Goal: Task Accomplishment & Management: Use online tool/utility

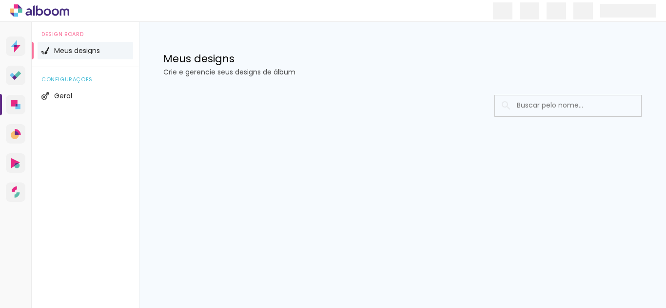
click at [563, 111] on input at bounding box center [581, 106] width 139 height 20
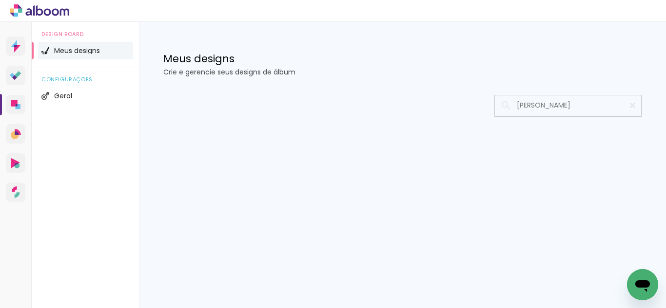
type input "[PERSON_NAME]"
type paper-input "[PERSON_NAME]"
click at [596, 116] on paper-input at bounding box center [567, 106] width 147 height 22
click at [593, 106] on input "[PERSON_NAME]" at bounding box center [573, 106] width 122 height 20
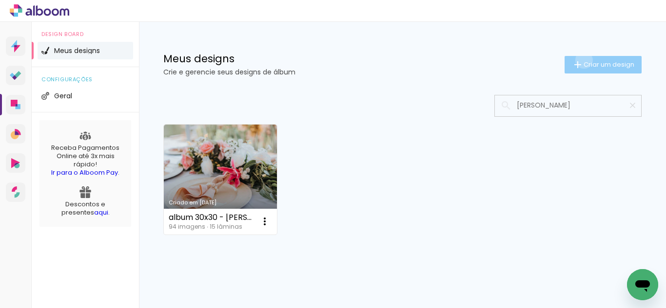
click at [583, 61] on span "Criar um design" at bounding box center [608, 64] width 51 height 6
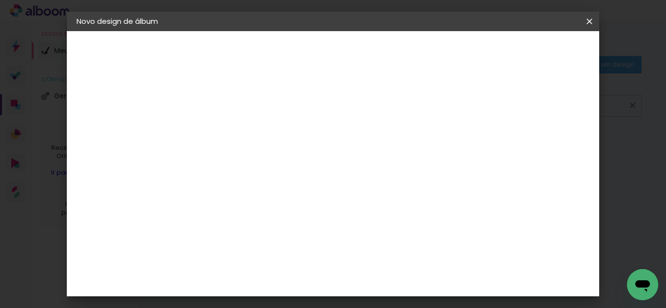
drag, startPoint x: 421, startPoint y: 125, endPoint x: 425, endPoint y: 132, distance: 8.4
click at [236, 125] on input at bounding box center [236, 130] width 0 height 15
type input "[PERSON_NAME]"
type paper-input "[PERSON_NAME]"
click at [336, 46] on paper-button "Avançar" at bounding box center [312, 51] width 48 height 17
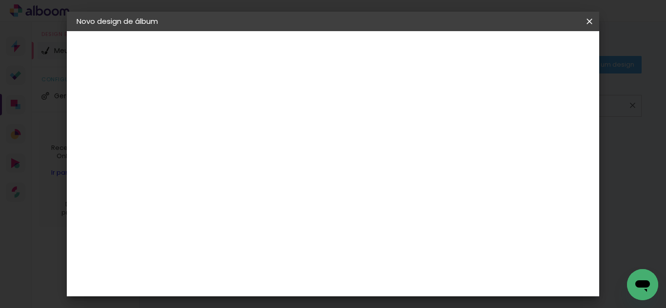
click at [0, 0] on slot "Tamanho Livre" at bounding box center [0, 0] width 0 height 0
click at [0, 0] on slot "Avançar" at bounding box center [0, 0] width 0 height 0
drag, startPoint x: 347, startPoint y: 283, endPoint x: 341, endPoint y: 275, distance: 9.4
click at [347, 251] on div at bounding box center [304, 221] width 92 height 60
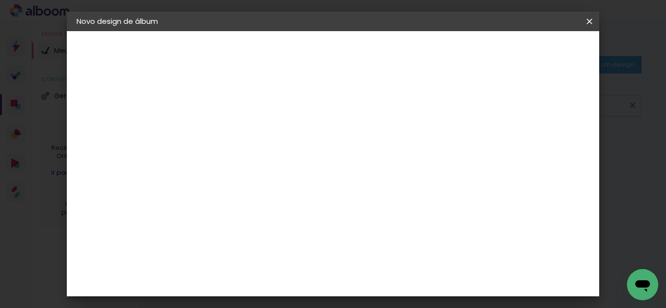
click at [528, 51] on span "Iniciar design" at bounding box center [506, 51] width 44 height 7
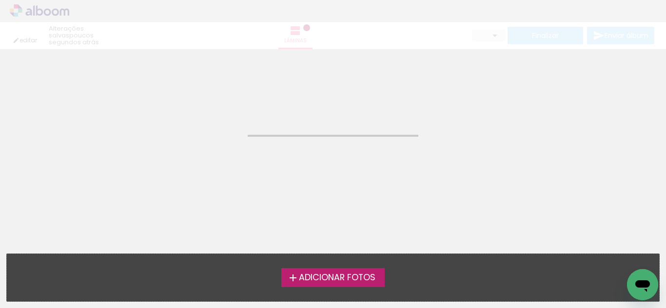
click at [365, 279] on span "Adicionar Fotos" at bounding box center [337, 278] width 77 height 9
click at [0, 0] on input "file" at bounding box center [0, 0] width 0 height 0
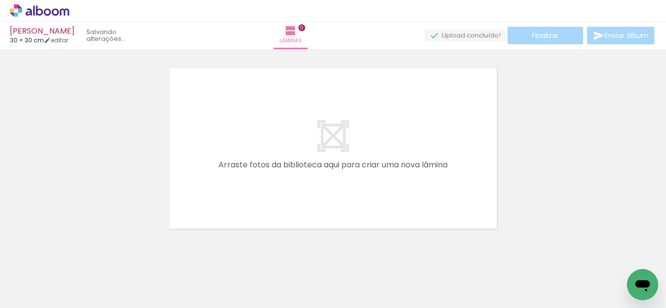
scroll to position [13, 0]
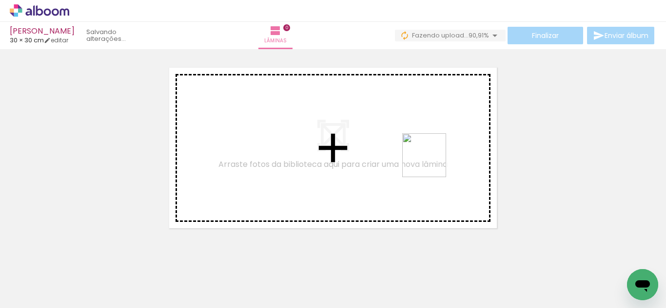
drag, startPoint x: 204, startPoint y: 277, endPoint x: 453, endPoint y: 158, distance: 276.4
click at [453, 158] on quentale-workspace at bounding box center [333, 154] width 666 height 308
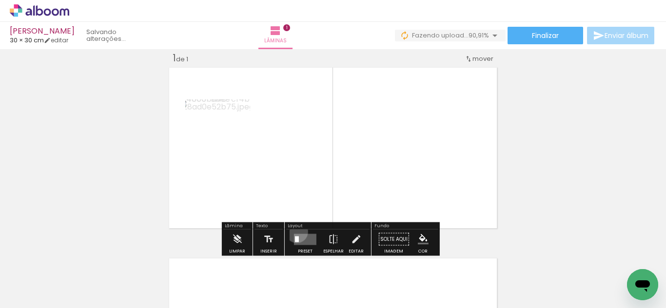
drag, startPoint x: 294, startPoint y: 232, endPoint x: 357, endPoint y: 233, distance: 62.4
click at [295, 232] on div at bounding box center [305, 239] width 26 height 19
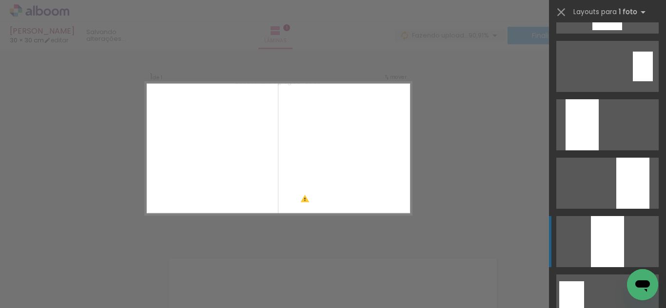
scroll to position [341, 0]
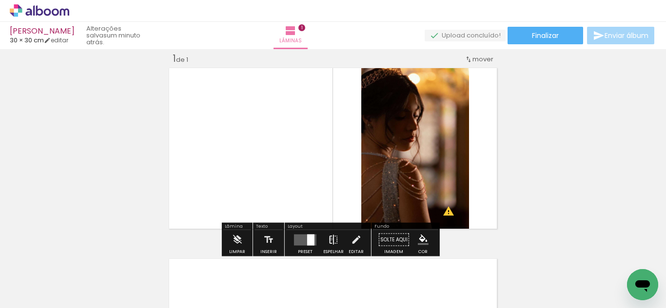
click at [329, 239] on iron-icon at bounding box center [333, 240] width 11 height 19
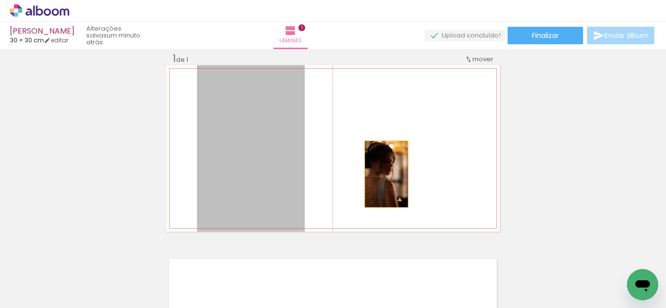
drag, startPoint x: 282, startPoint y: 177, endPoint x: 393, endPoint y: 174, distance: 111.1
click at [393, 174] on quentale-layouter at bounding box center [332, 148] width 333 height 167
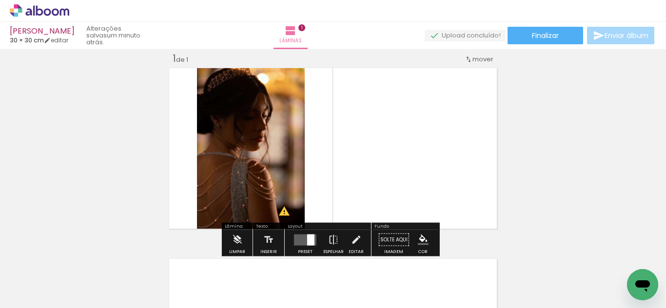
click at [261, 136] on quentale-photo at bounding box center [251, 148] width 108 height 167
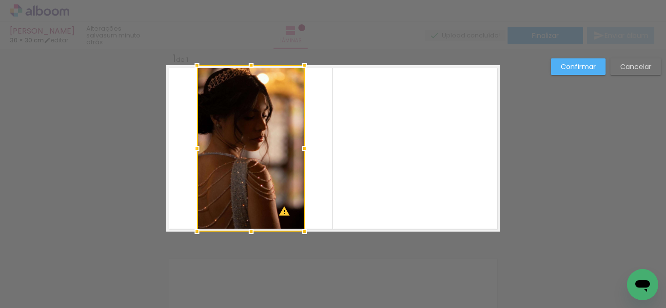
scroll to position [13, 0]
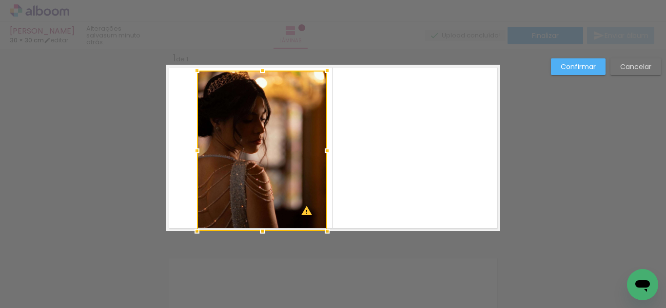
drag, startPoint x: 304, startPoint y: 65, endPoint x: 327, endPoint y: 71, distance: 23.2
click at [327, 71] on div at bounding box center [326, 70] width 19 height 19
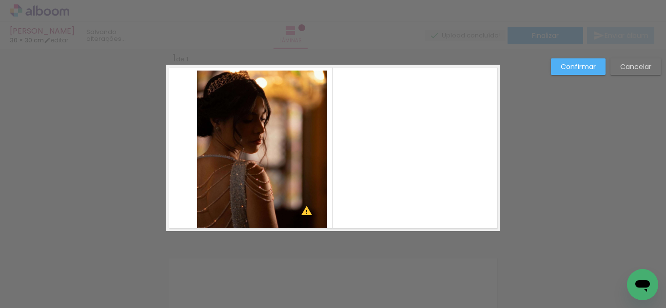
drag, startPoint x: 253, startPoint y: 135, endPoint x: 232, endPoint y: 168, distance: 38.7
click at [254, 135] on quentale-photo at bounding box center [262, 151] width 130 height 161
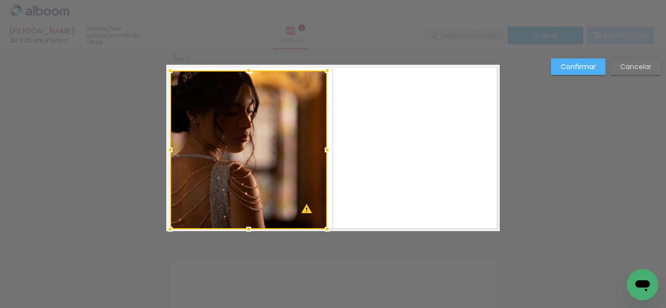
drag, startPoint x: 189, startPoint y: 233, endPoint x: 170, endPoint y: 228, distance: 19.7
click at [167, 230] on div at bounding box center [169, 229] width 19 height 19
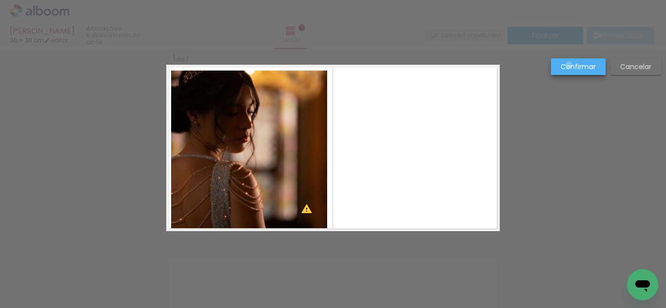
click at [0, 0] on slot "Confirmar" at bounding box center [0, 0] width 0 height 0
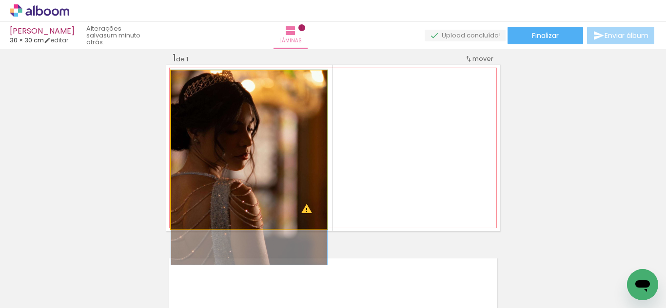
drag, startPoint x: 277, startPoint y: 147, endPoint x: 290, endPoint y: 165, distance: 21.9
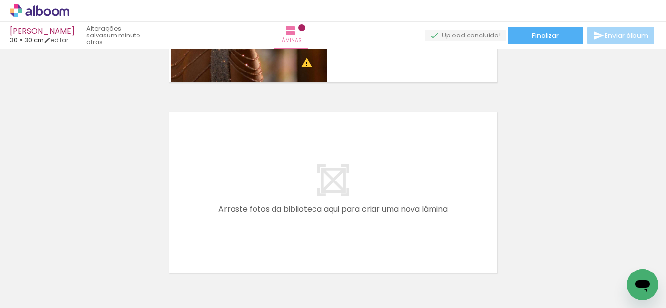
scroll to position [208, 0]
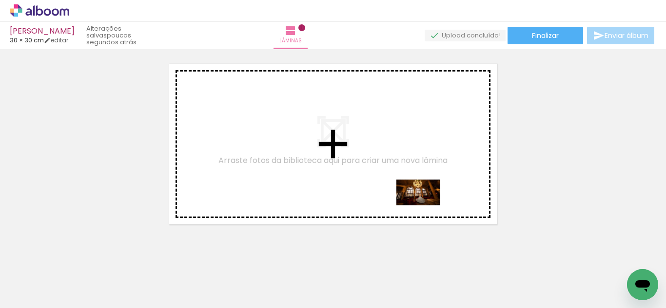
drag, startPoint x: 524, startPoint y: 271, endPoint x: 425, endPoint y: 209, distance: 116.5
click at [425, 209] on quentale-workspace at bounding box center [333, 154] width 666 height 308
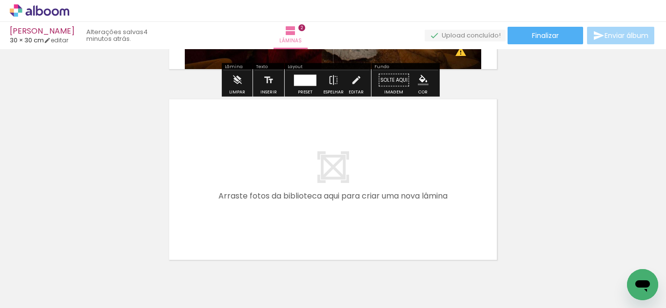
scroll to position [364, 0]
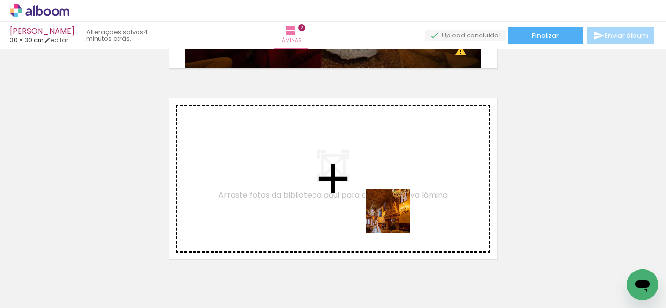
drag, startPoint x: 424, startPoint y: 278, endPoint x: 389, endPoint y: 204, distance: 81.5
click at [389, 204] on quentale-workspace at bounding box center [333, 154] width 666 height 308
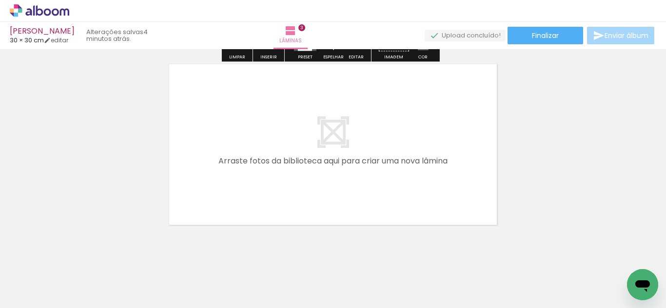
scroll to position [590, 0]
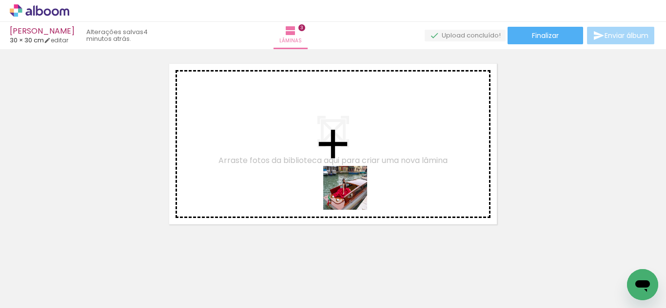
drag, startPoint x: 325, startPoint y: 282, endPoint x: 360, endPoint y: 160, distance: 126.5
click at [353, 193] on quentale-workspace at bounding box center [333, 154] width 666 height 308
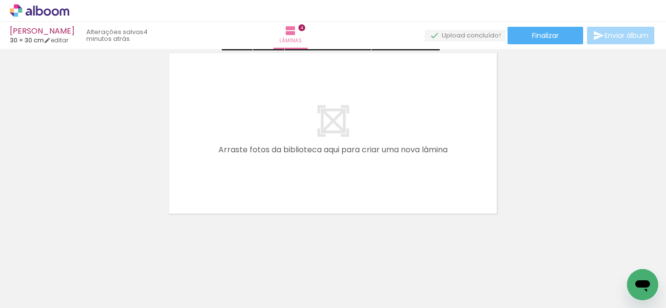
scroll to position [795, 0]
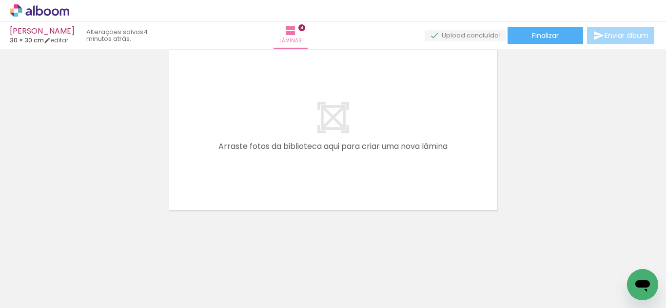
click at [54, 278] on iron-icon at bounding box center [50, 279] width 8 height 8
click at [48, 276] on paper-item "Não utilizadas" at bounding box center [31, 276] width 50 height 8
type input "Não utilizadas"
drag, startPoint x: 432, startPoint y: 281, endPoint x: 416, endPoint y: 284, distance: 16.3
click at [421, 283] on div at bounding box center [425, 276] width 48 height 30
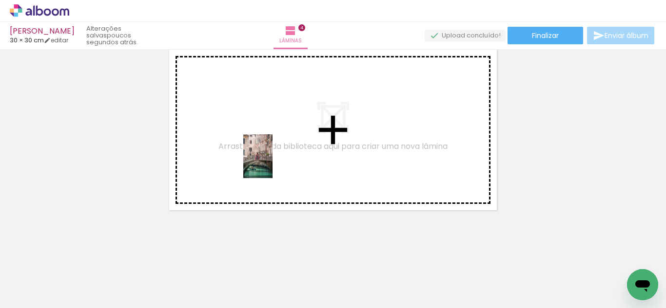
drag, startPoint x: 213, startPoint y: 288, endPoint x: 268, endPoint y: 163, distance: 136.2
click at [268, 164] on quentale-workspace at bounding box center [333, 154] width 666 height 308
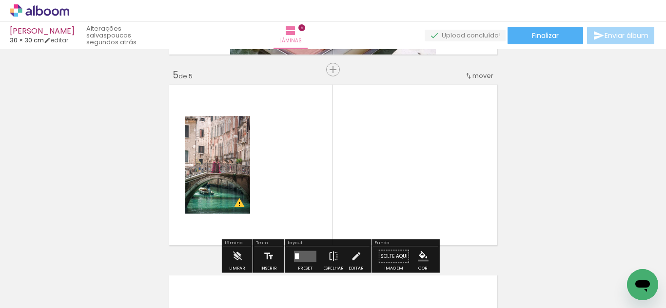
scroll to position [777, 0]
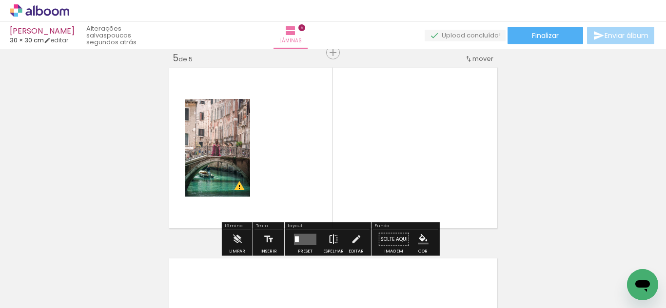
click at [328, 237] on iron-icon at bounding box center [333, 239] width 11 height 19
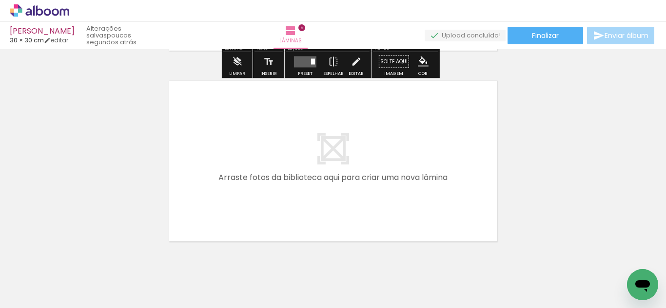
scroll to position [972, 0]
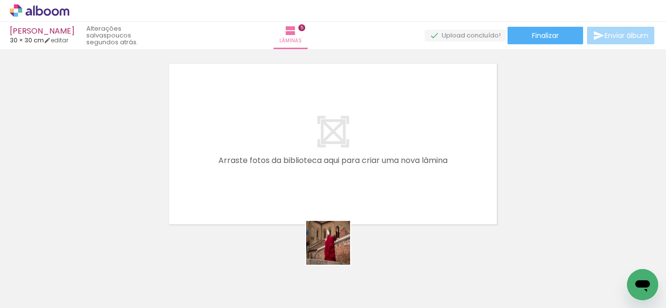
drag, startPoint x: 333, startPoint y: 280, endPoint x: 358, endPoint y: 203, distance: 81.4
click at [358, 203] on quentale-workspace at bounding box center [333, 154] width 666 height 308
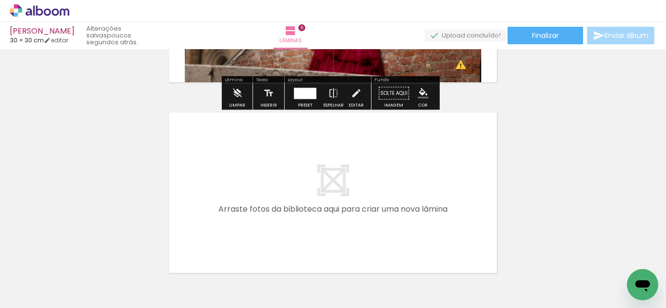
scroll to position [1163, 0]
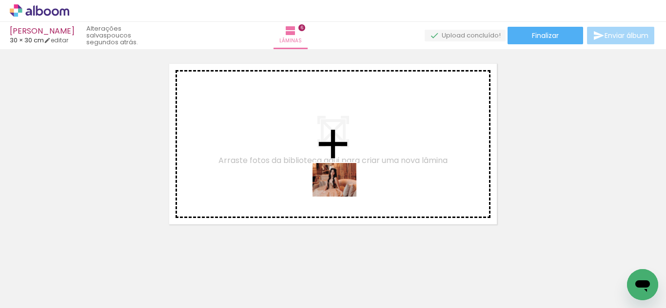
drag, startPoint x: 264, startPoint y: 273, endPoint x: 342, endPoint y: 192, distance: 112.0
click at [342, 192] on quentale-workspace at bounding box center [333, 154] width 666 height 308
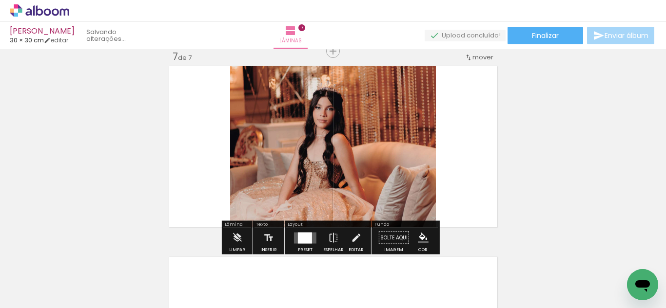
scroll to position [1159, 0]
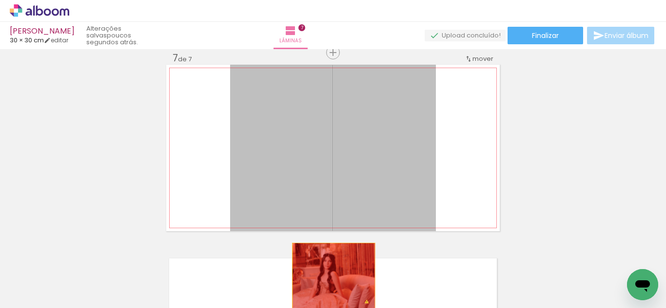
drag, startPoint x: 354, startPoint y: 178, endPoint x: 336, endPoint y: 278, distance: 102.1
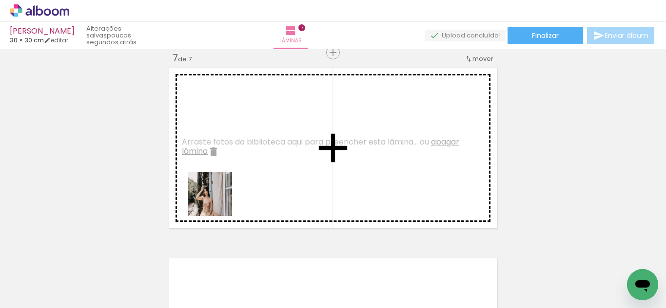
drag, startPoint x: 217, startPoint y: 202, endPoint x: 326, endPoint y: 139, distance: 125.3
click at [322, 139] on quentale-workspace at bounding box center [333, 154] width 666 height 308
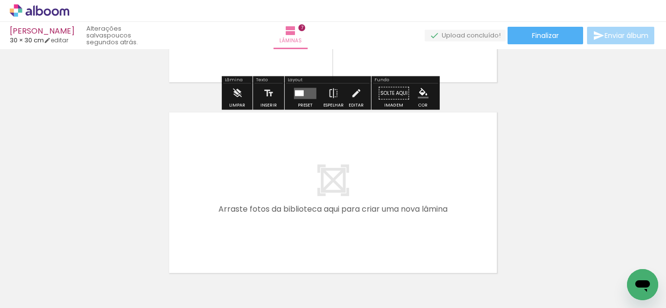
scroll to position [1354, 0]
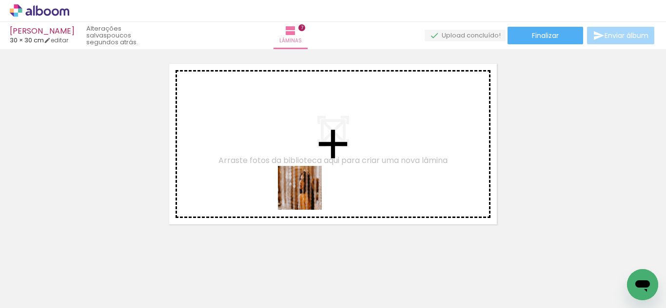
drag, startPoint x: 151, startPoint y: 273, endPoint x: 309, endPoint y: 193, distance: 177.6
click at [310, 193] on quentale-workspace at bounding box center [333, 154] width 666 height 308
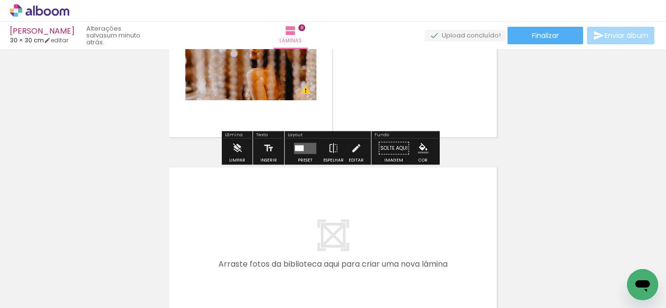
scroll to position [1447, 0]
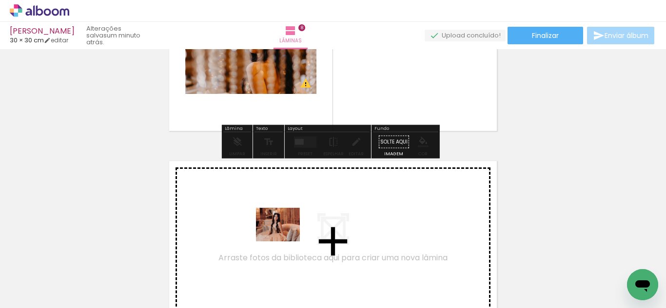
drag, startPoint x: 148, startPoint y: 278, endPoint x: 294, endPoint y: 236, distance: 152.4
click at [294, 236] on quentale-workspace at bounding box center [333, 154] width 666 height 308
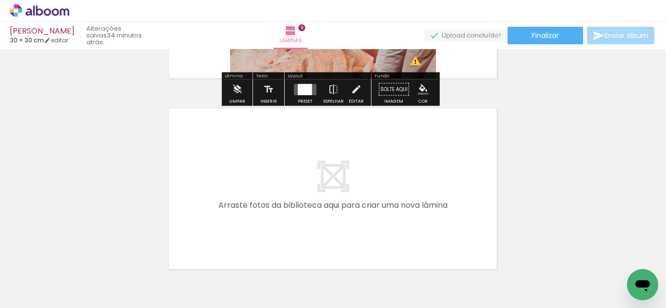
scroll to position [1750, 0]
